Goal: Task Accomplishment & Management: Manage account settings

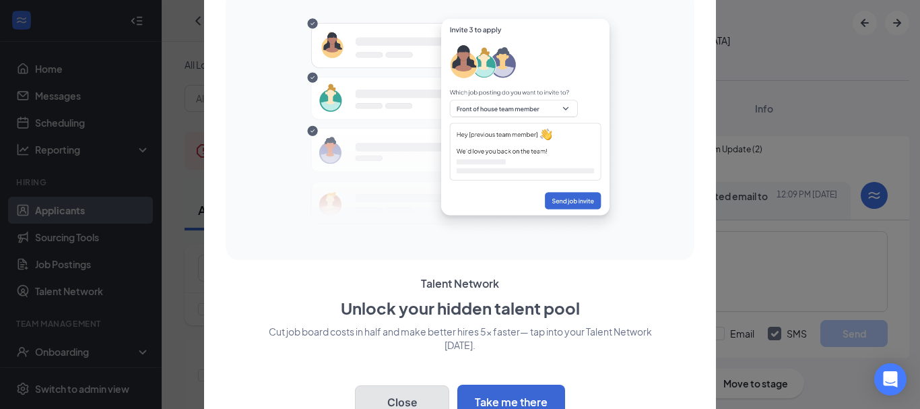
click at [402, 401] on button "Close" at bounding box center [402, 402] width 94 height 34
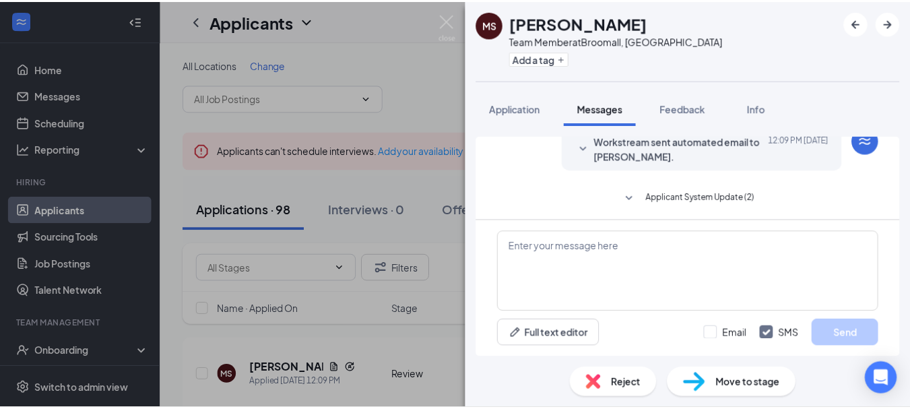
scroll to position [81, 0]
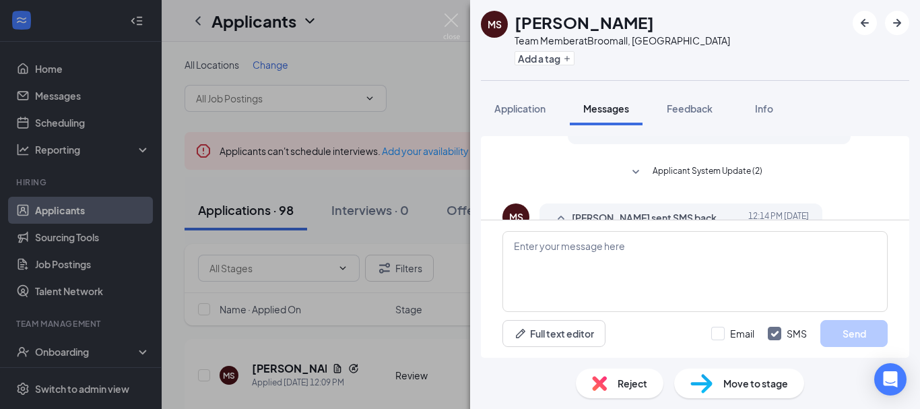
click at [375, 185] on div "[PERSON_NAME] Team Member at [GEOGRAPHIC_DATA], [GEOGRAPHIC_DATA] Add a tag App…" at bounding box center [460, 204] width 920 height 409
click at [347, 230] on div "[PERSON_NAME] Team Member at [GEOGRAPHIC_DATA], [GEOGRAPHIC_DATA] Add a tag App…" at bounding box center [460, 204] width 920 height 409
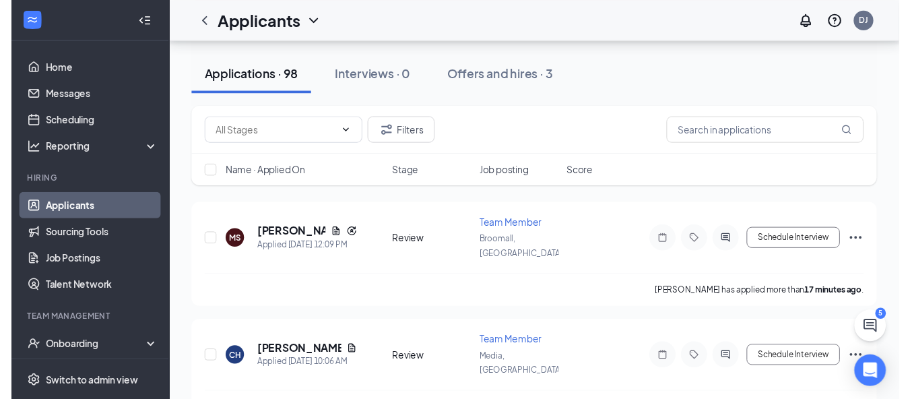
scroll to position [154, 0]
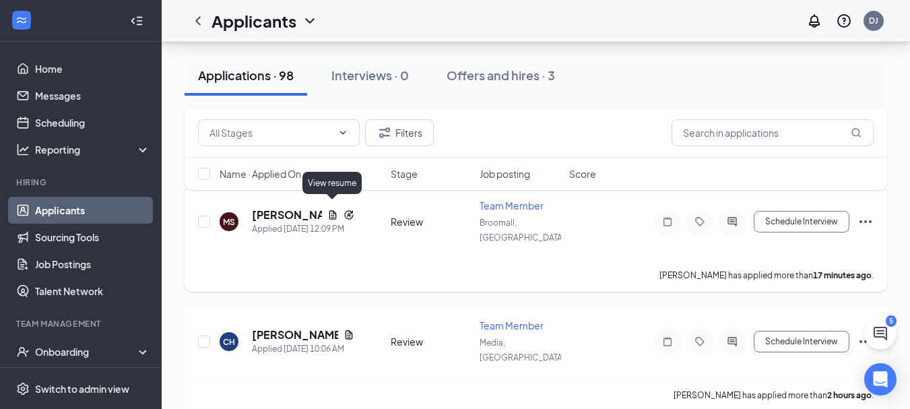
click at [334, 210] on icon "Document" at bounding box center [332, 214] width 7 height 9
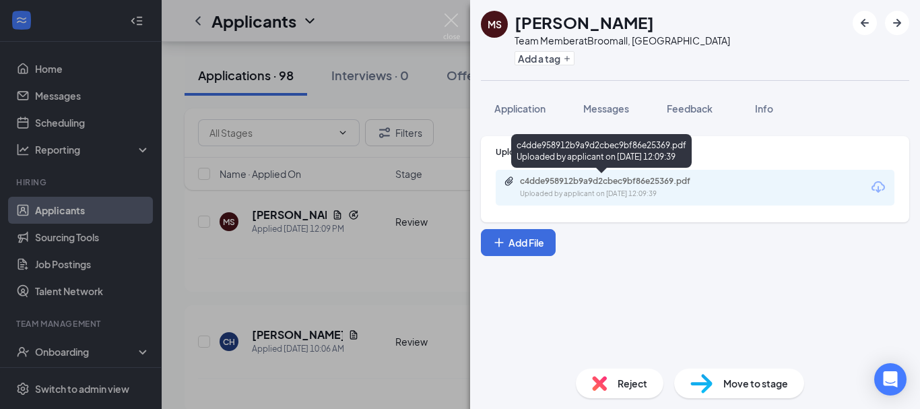
click at [655, 181] on div "c4dde958912b9a9d2cbec9bf86e25369.pdf" at bounding box center [614, 181] width 189 height 11
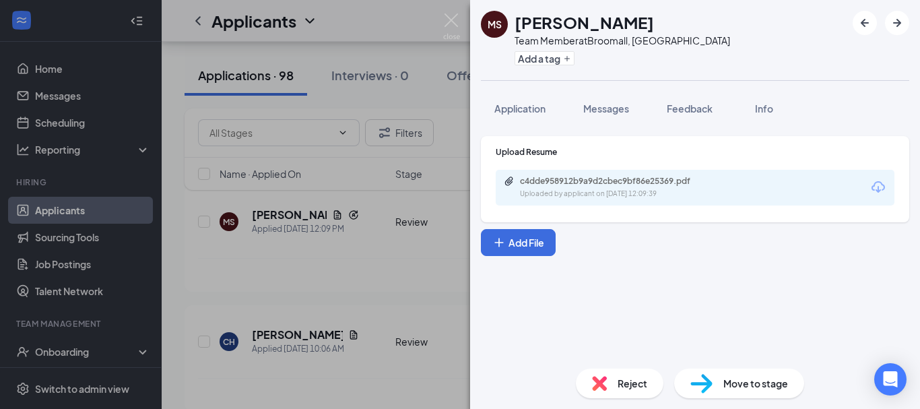
click at [367, 276] on div "[PERSON_NAME] Team Member at [GEOGRAPHIC_DATA], [GEOGRAPHIC_DATA] Add a tag App…" at bounding box center [460, 204] width 920 height 409
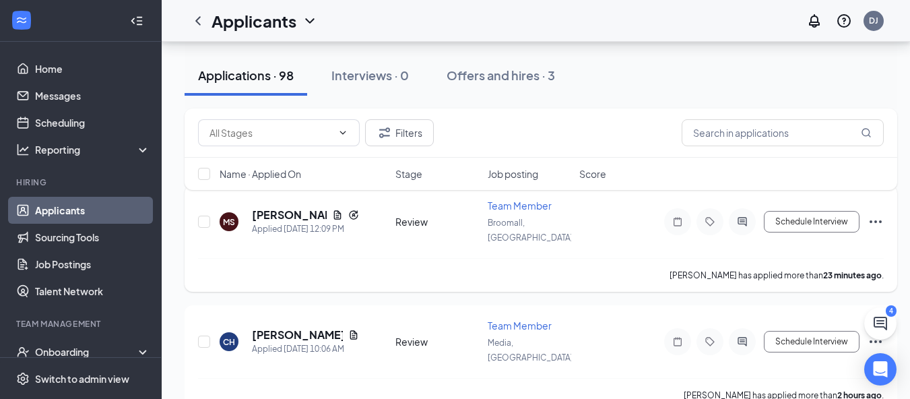
click at [379, 269] on div "[PERSON_NAME] has applied more than 23 minutes ago ." at bounding box center [541, 275] width 686 height 34
click at [67, 93] on link "Messages" at bounding box center [92, 95] width 115 height 27
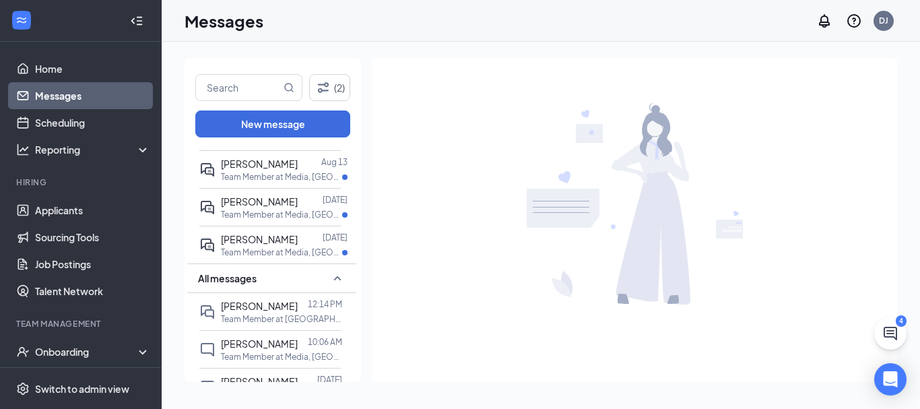
scroll to position [81, 0]
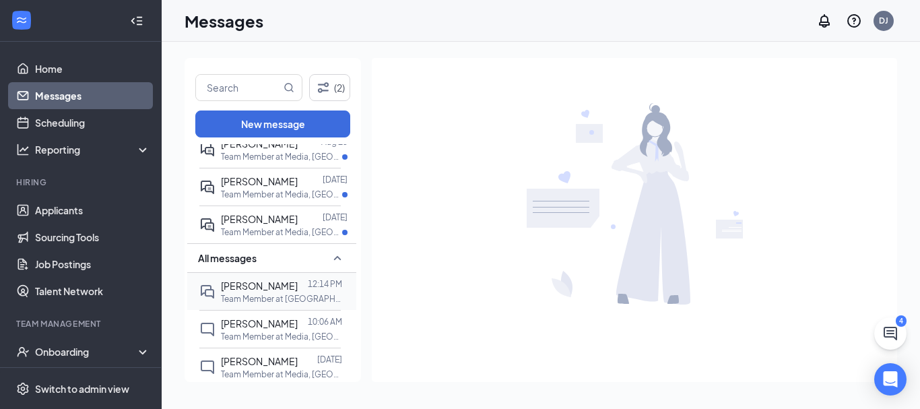
click at [258, 293] on div "[PERSON_NAME]" at bounding box center [259, 285] width 77 height 15
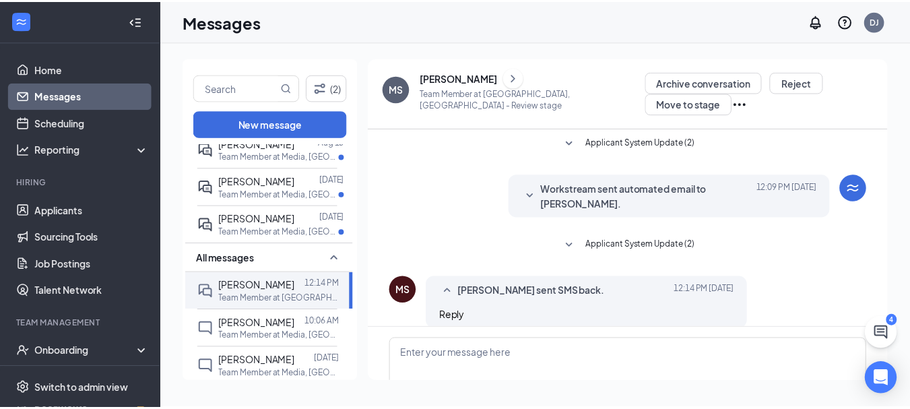
scroll to position [78, 0]
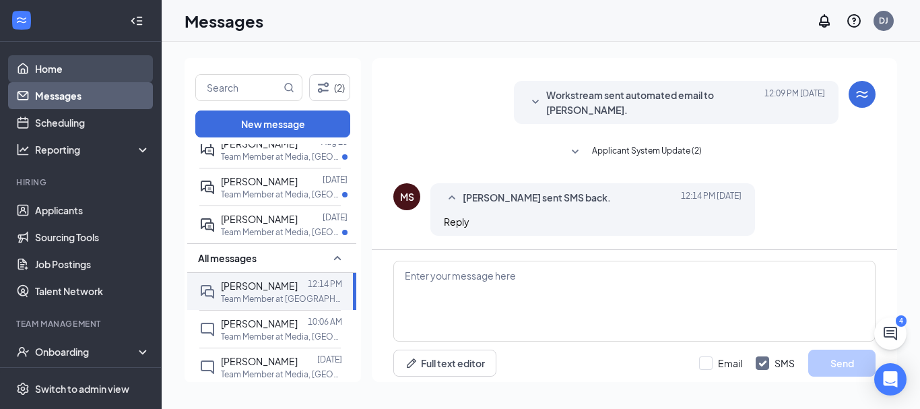
click at [37, 71] on link "Home" at bounding box center [92, 68] width 115 height 27
